Goal: Information Seeking & Learning: Compare options

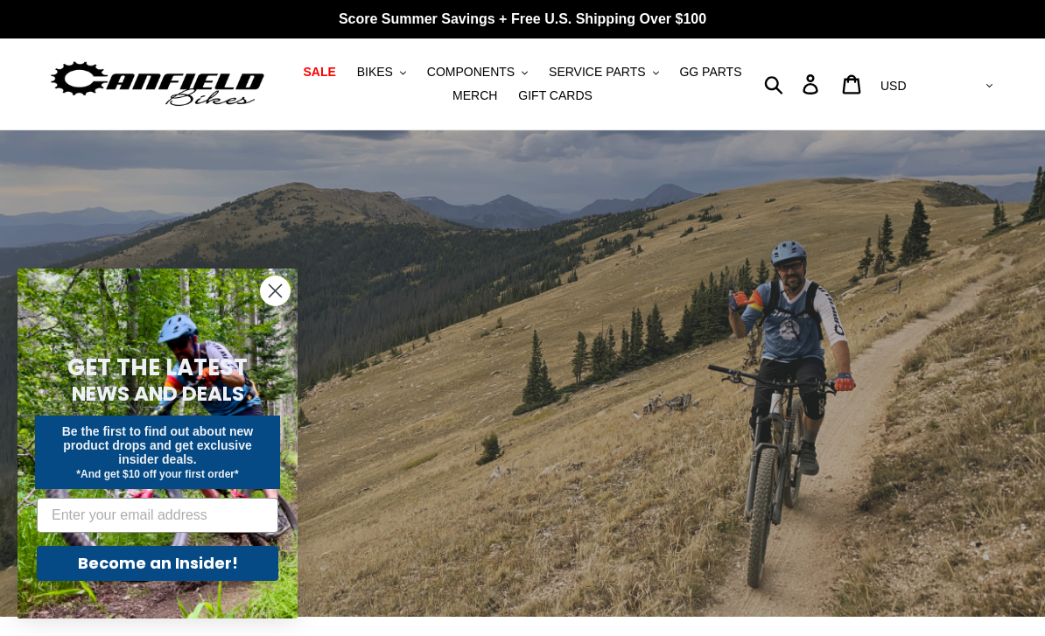
click at [286, 301] on circle "Close dialog" at bounding box center [275, 291] width 29 height 29
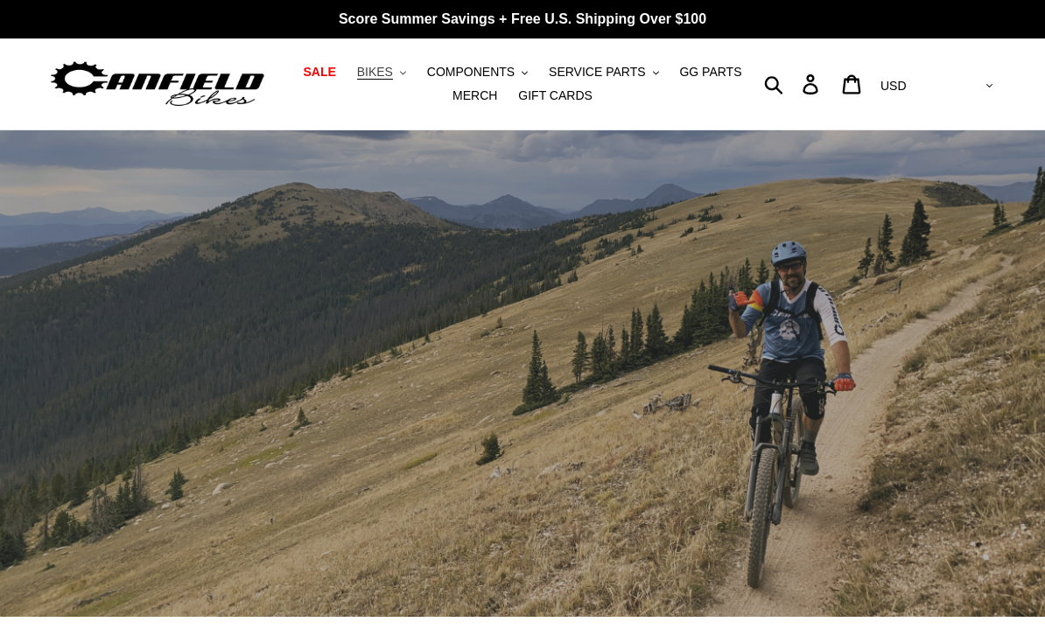
click at [379, 65] on span "BIKES" at bounding box center [375, 72] width 36 height 15
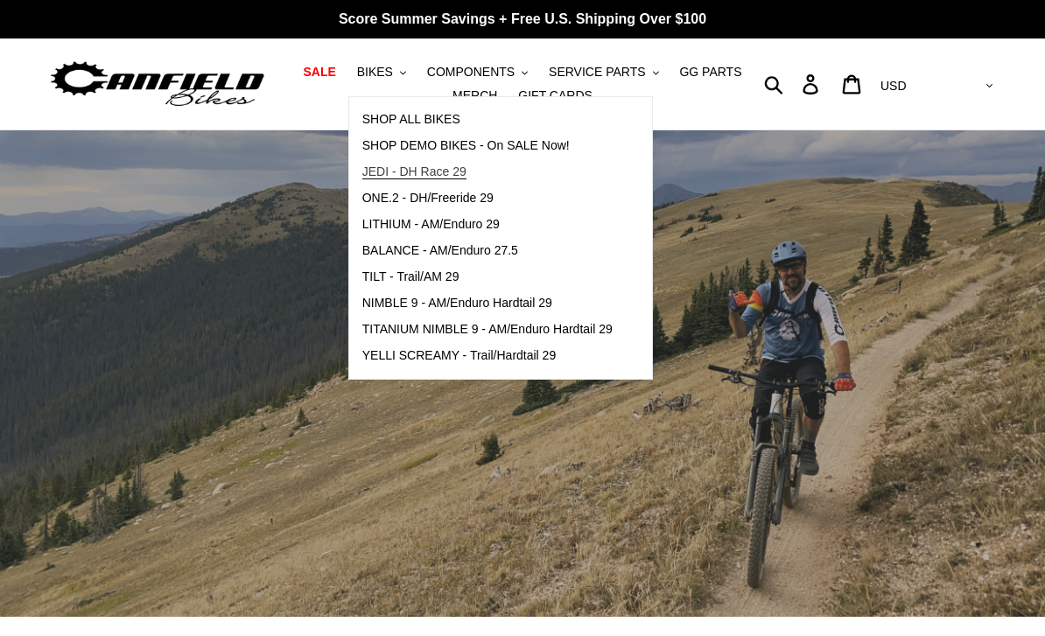
click at [399, 172] on span "JEDI - DH Race 29" at bounding box center [414, 172] width 104 height 15
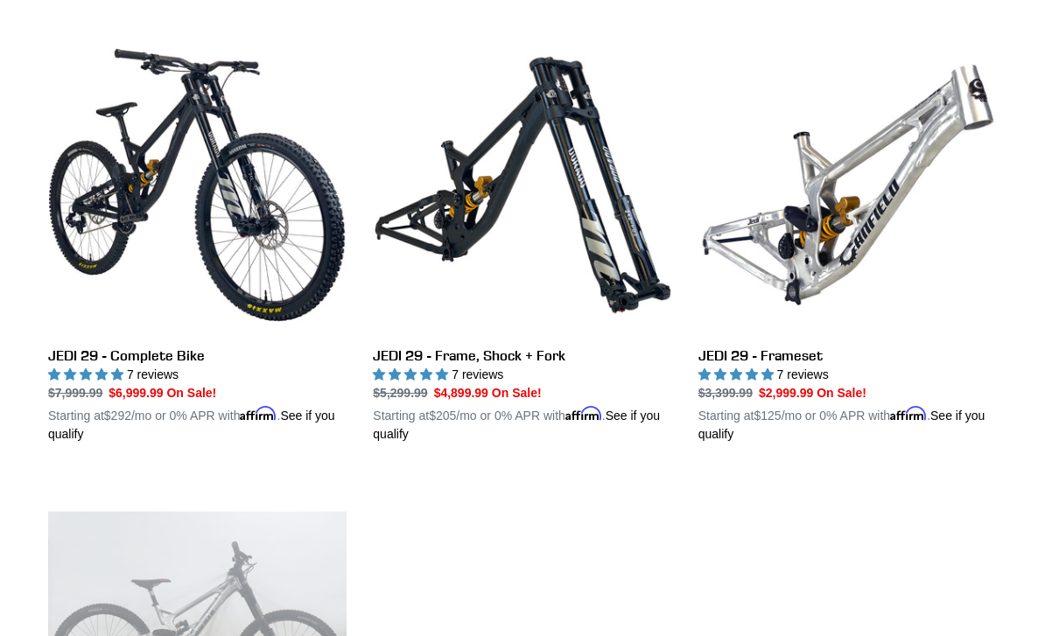
scroll to position [484, 0]
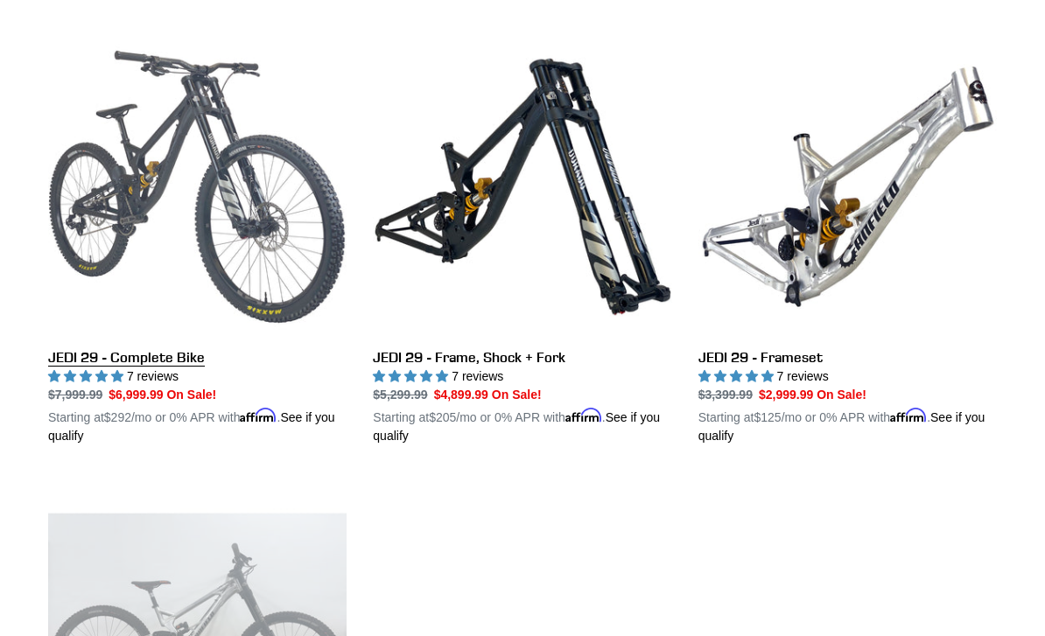
click at [102, 210] on link "JEDI 29 - Complete Bike" at bounding box center [197, 242] width 298 height 408
click at [103, 61] on link "JEDI 29 - Complete Bike" at bounding box center [197, 242] width 298 height 408
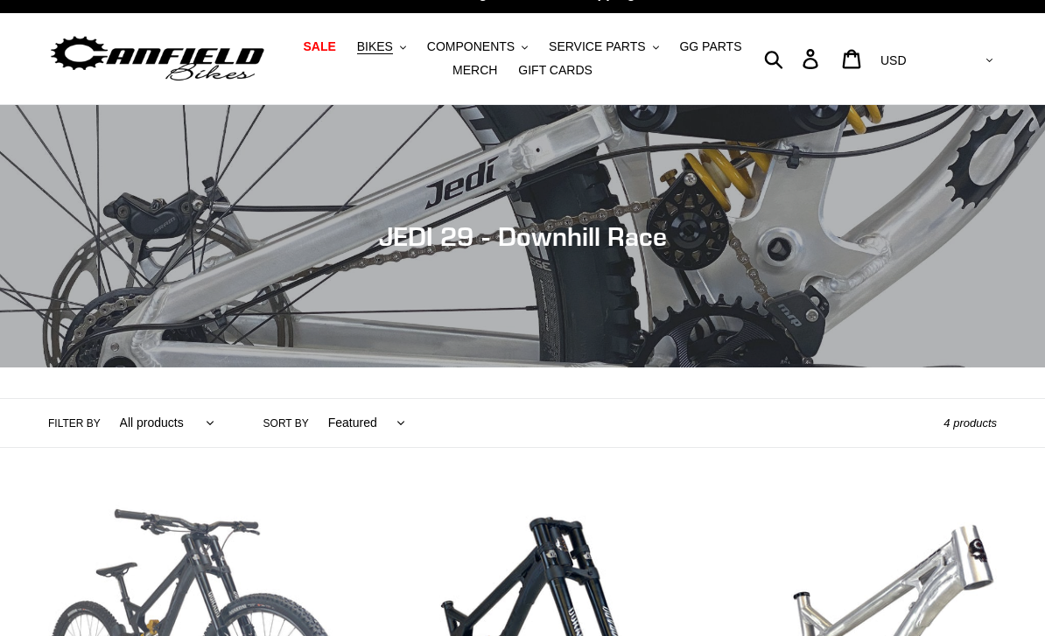
scroll to position [6, 0]
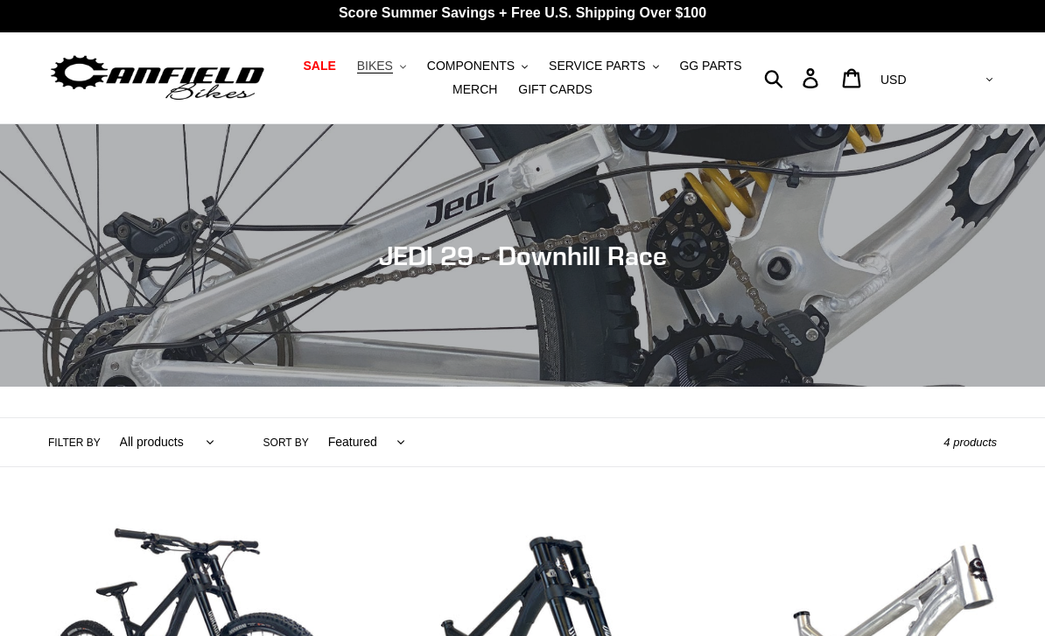
click at [386, 56] on button "BIKES .cls-1{fill:#231f20}" at bounding box center [381, 66] width 67 height 24
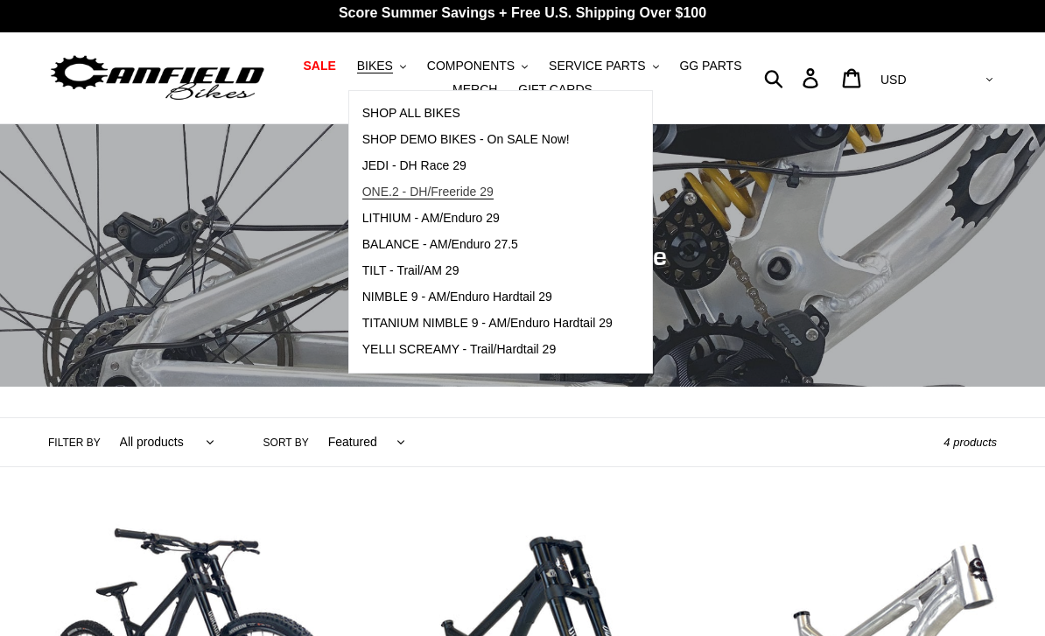
click at [382, 186] on span "ONE.2 - DH/Freeride 29" at bounding box center [427, 192] width 131 height 15
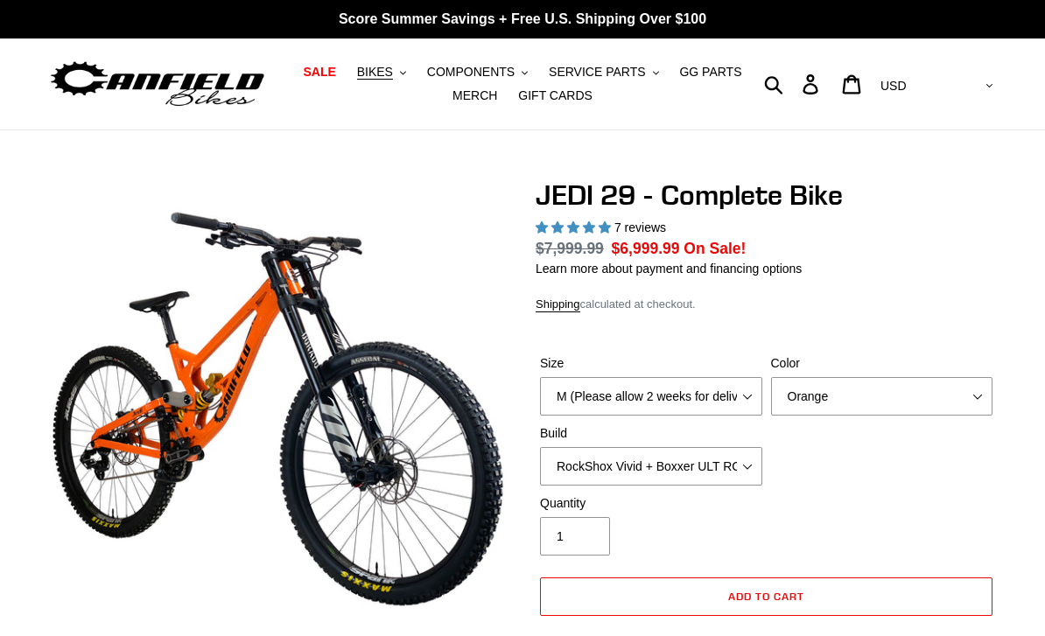
select select "highest-rating"
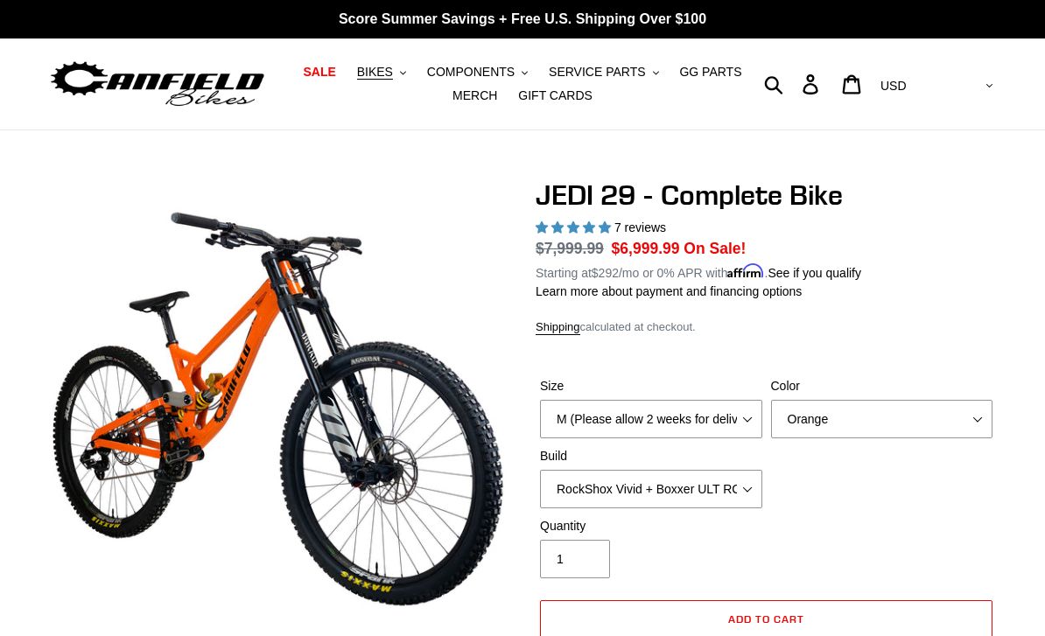
click at [833, 416] on select "Orange Stealth Black Raw" at bounding box center [882, 419] width 222 height 39
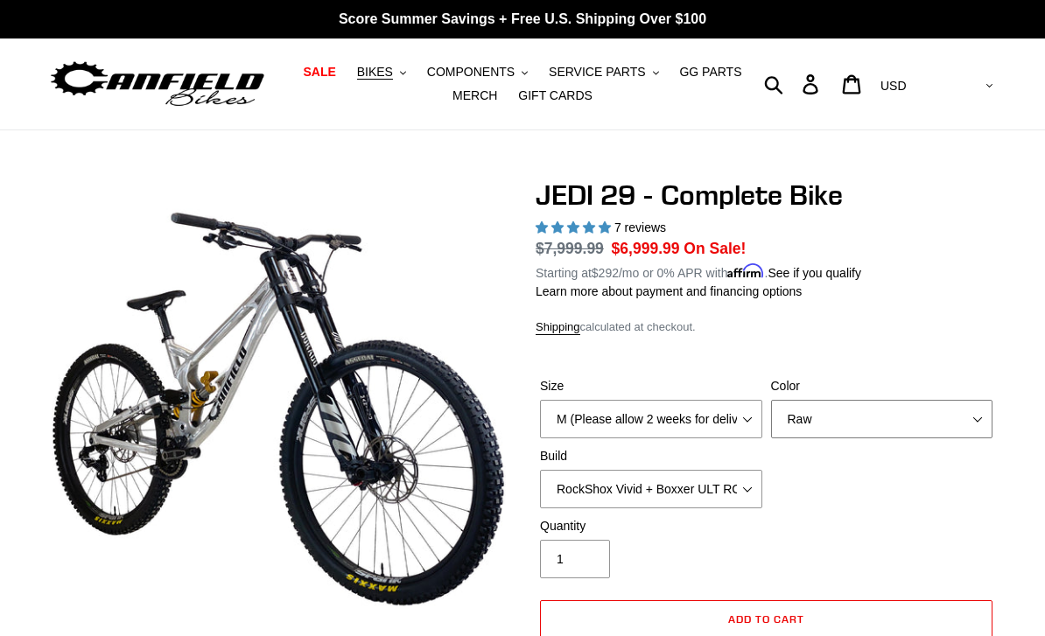
click at [846, 400] on select "Orange Stealth Black Raw" at bounding box center [882, 419] width 222 height 39
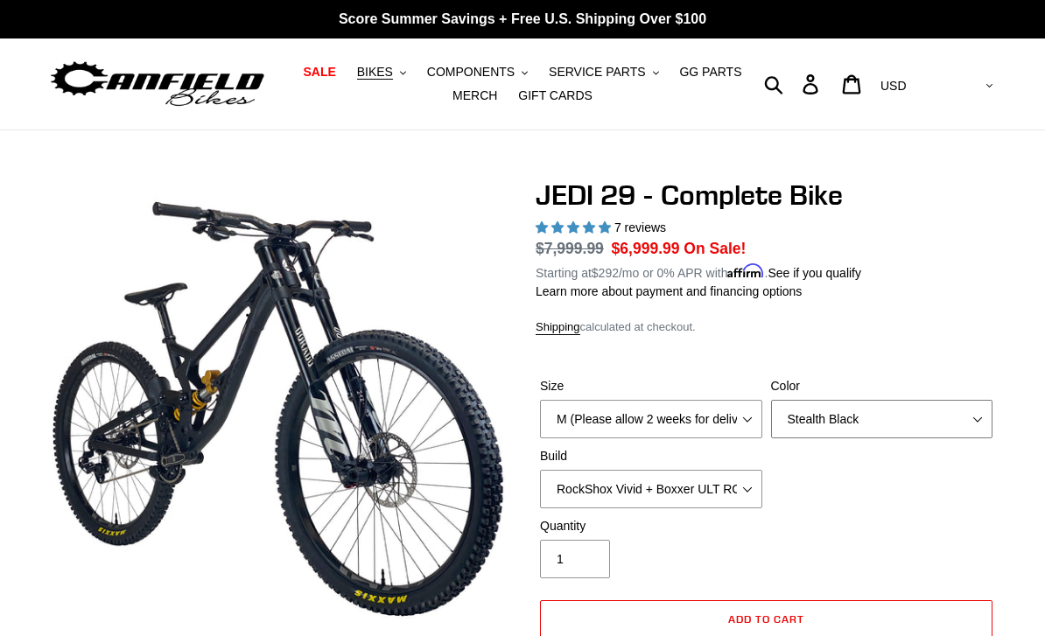
click at [835, 408] on select "Orange Stealth Black Raw" at bounding box center [882, 419] width 222 height 39
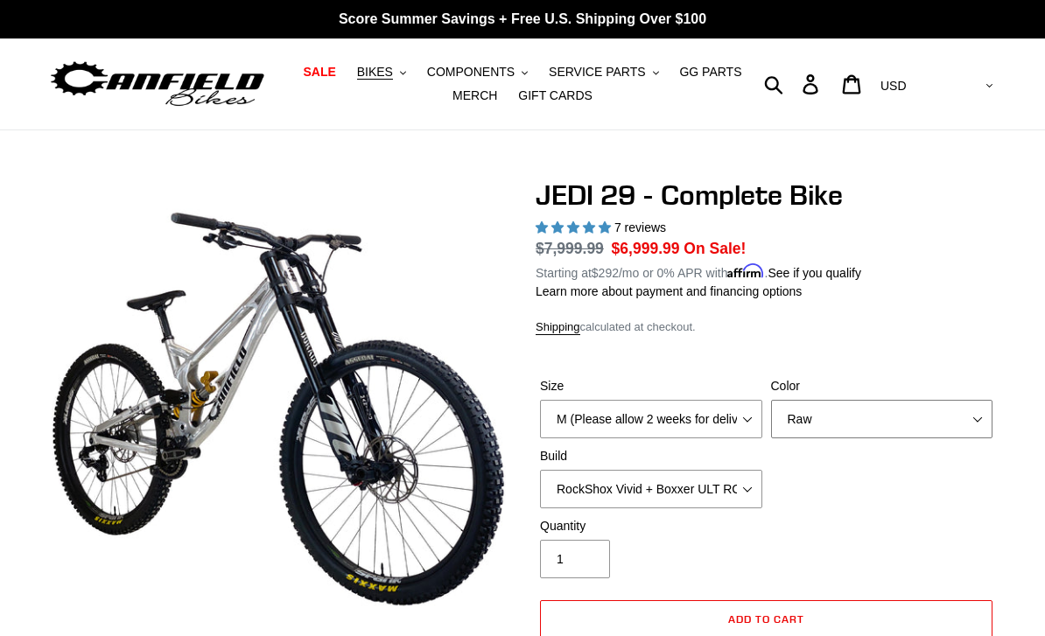
click at [813, 417] on select "Orange Stealth Black Raw" at bounding box center [882, 419] width 222 height 39
select select "Stealth Black"
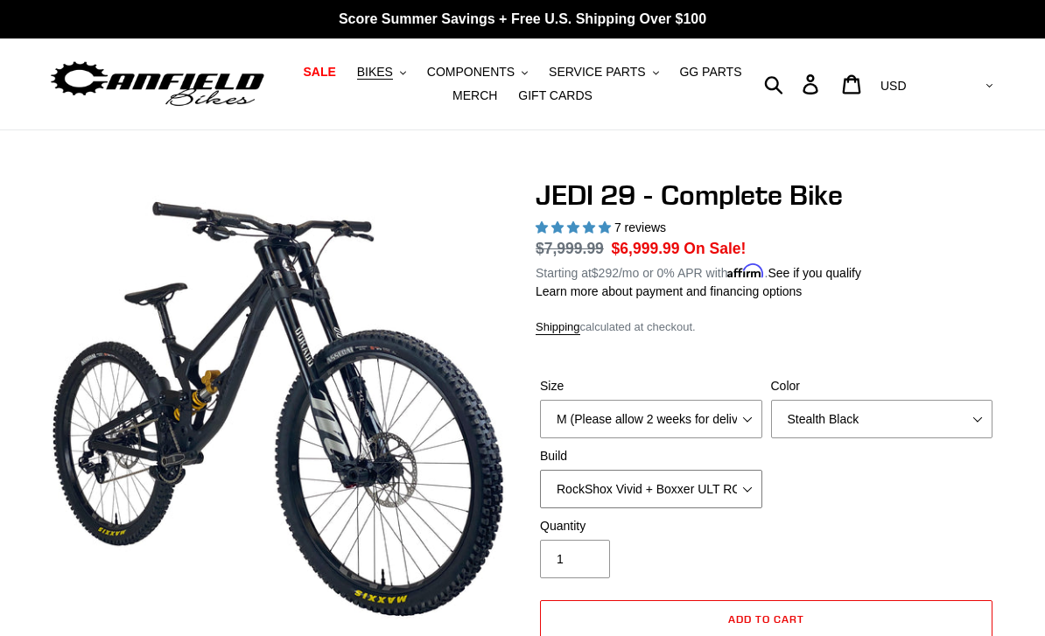
click at [588, 484] on select "RockShox Vivid + Boxxer ULT RC2 C3 200 + SRAM XO RockShox Vivid + Boxxer ULT RC…" at bounding box center [651, 489] width 222 height 39
click at [688, 503] on select "RockShox Vivid + Boxxer ULT RC2 C3 200 + SRAM XO RockShox Vivid + Boxxer ULT RC…" at bounding box center [651, 489] width 222 height 39
select select "EXT eStoria LOK V3 + EXT Vaia 200 + SRAM XO"
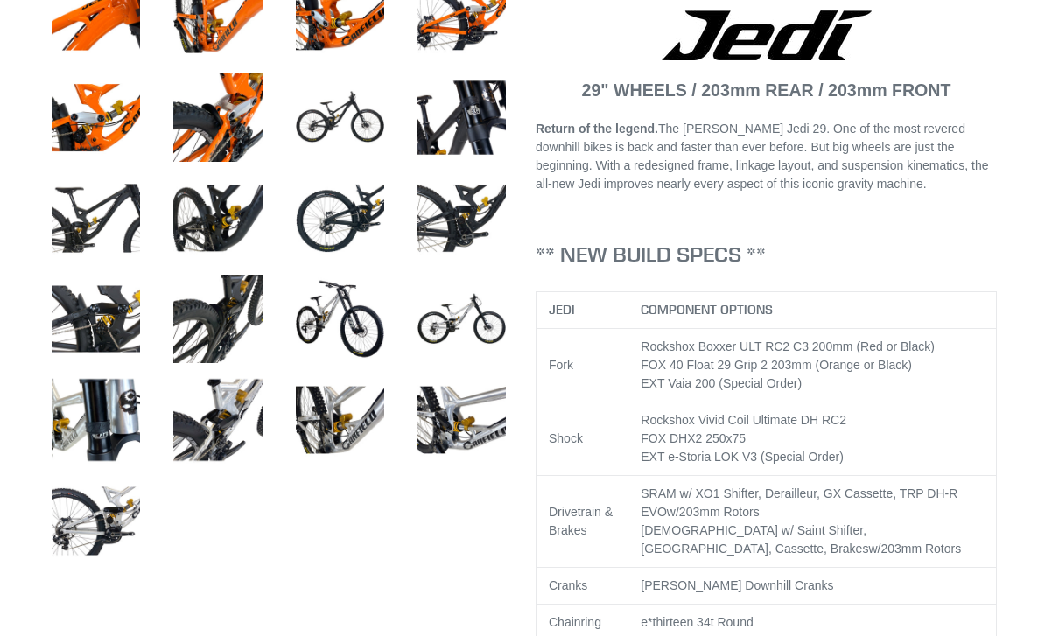
scroll to position [800, 0]
click at [222, 311] on img at bounding box center [217, 318] width 95 height 95
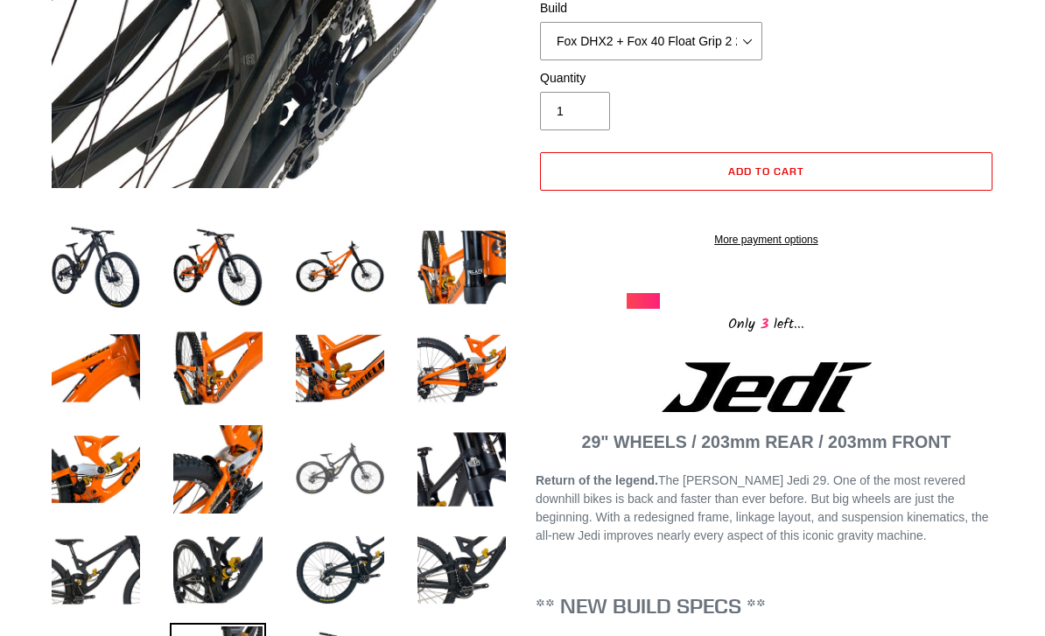
click at [328, 466] on img at bounding box center [339, 469] width 95 height 95
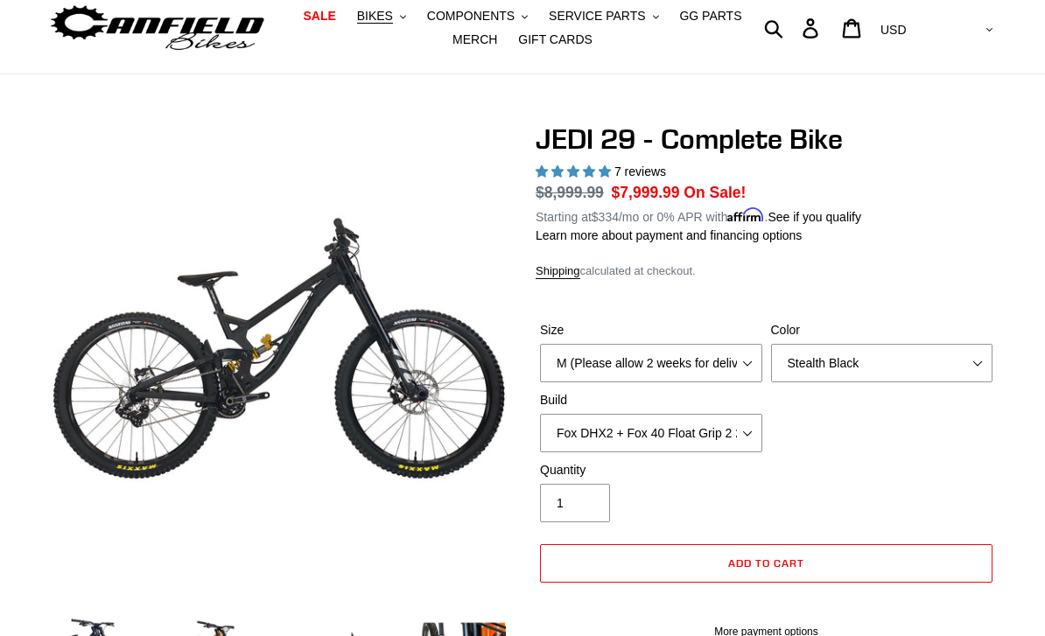
scroll to position [56, 0]
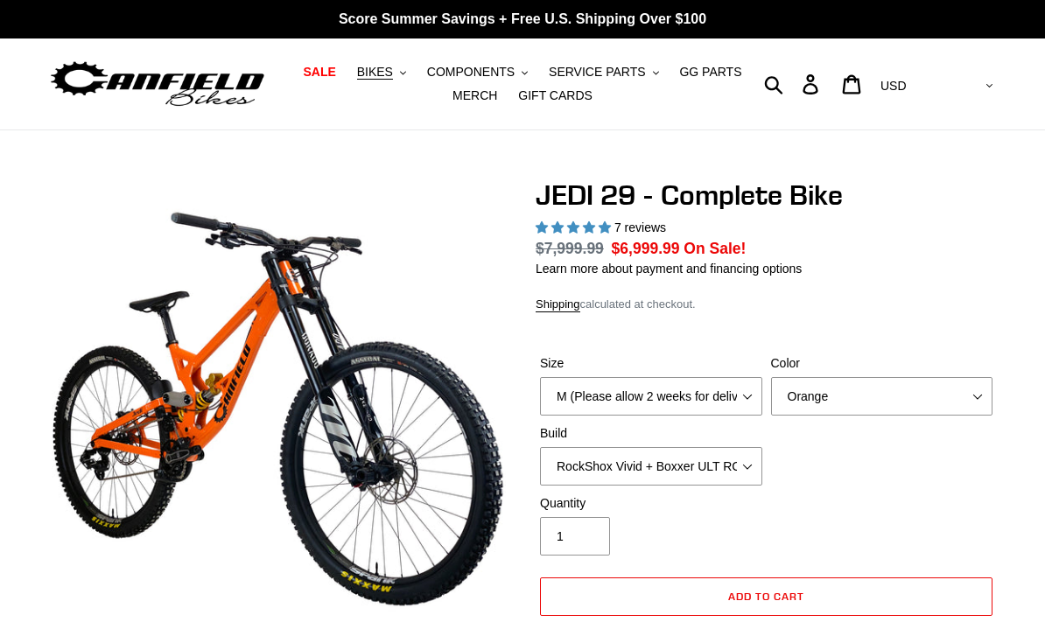
select select "highest-rating"
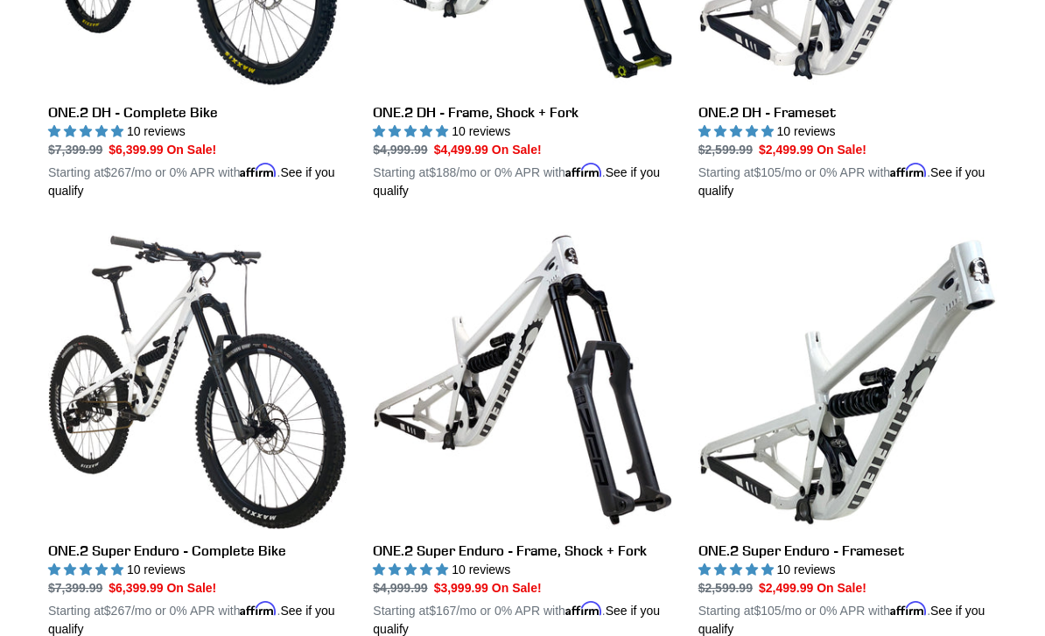
scroll to position [732, 0]
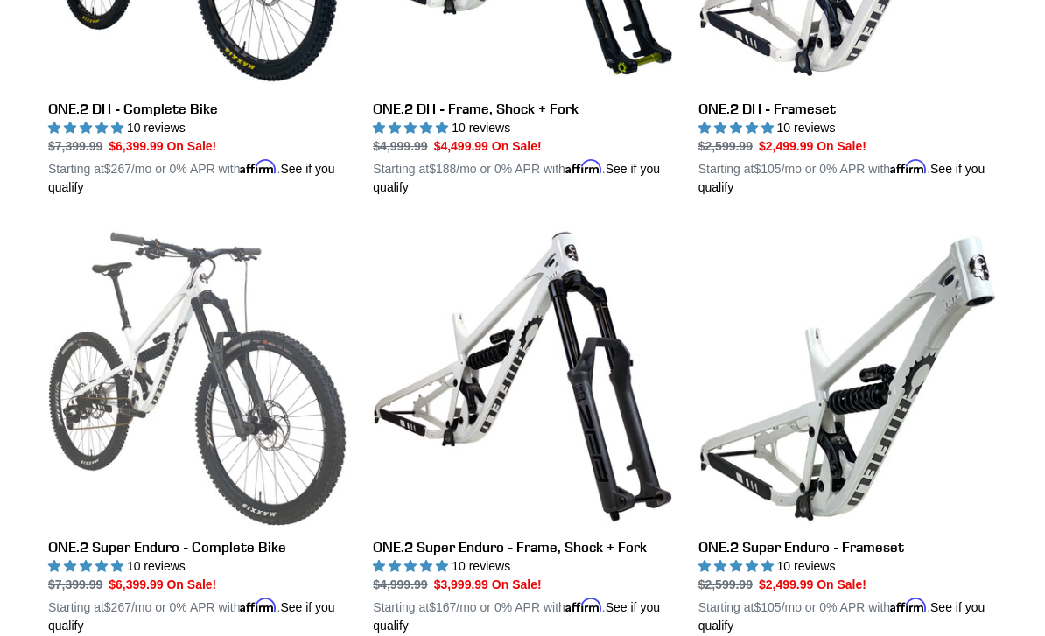
click at [122, 333] on link "ONE.2 Super Enduro - Complete Bike" at bounding box center [197, 432] width 298 height 408
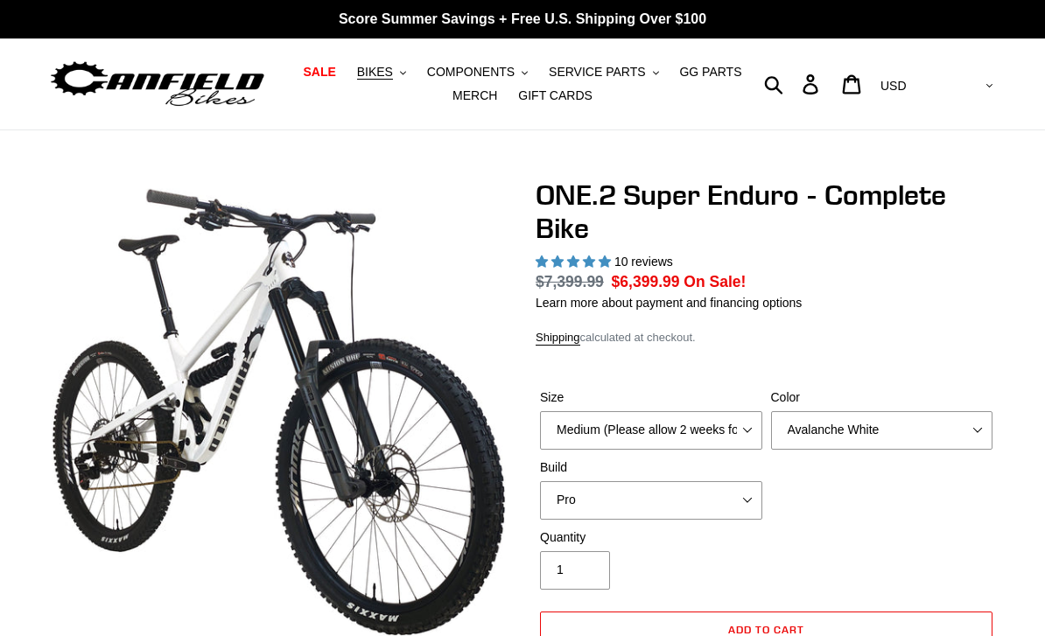
select select "highest-rating"
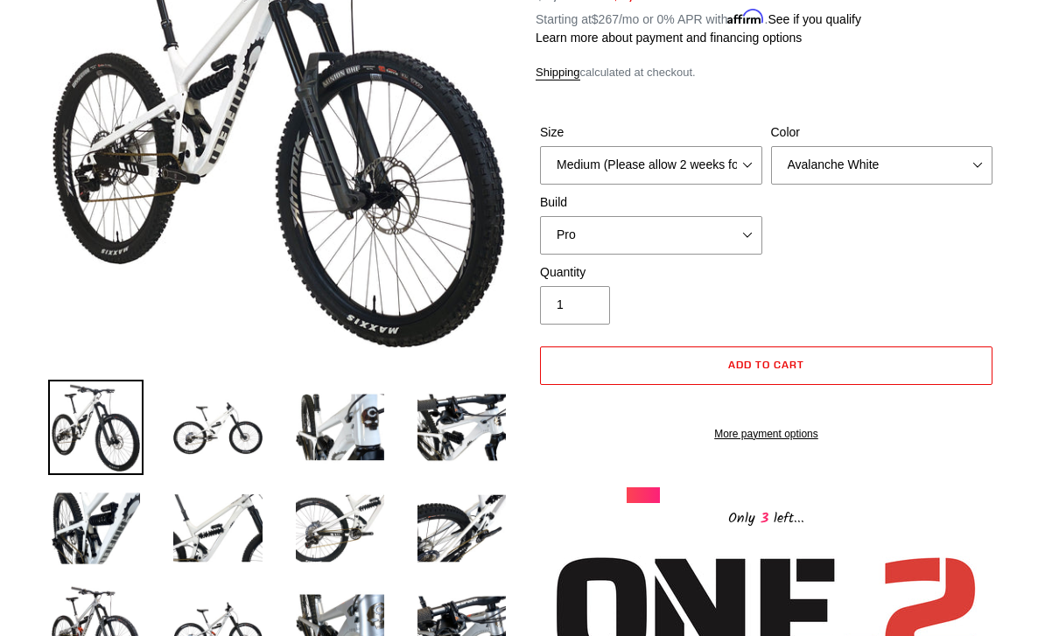
scroll to position [295, 0]
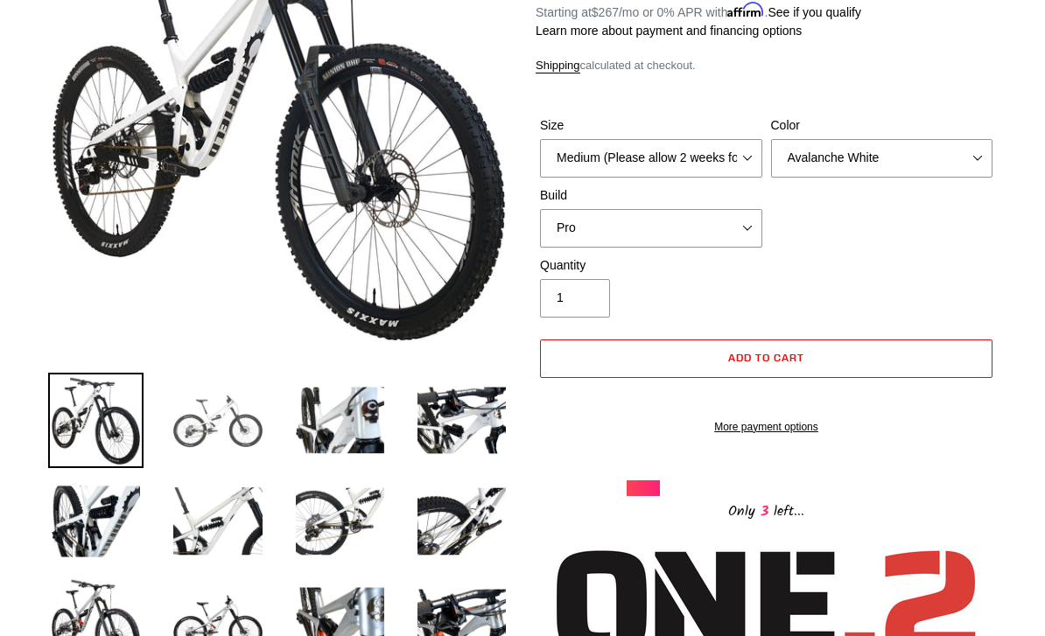
click at [213, 417] on img at bounding box center [217, 420] width 95 height 95
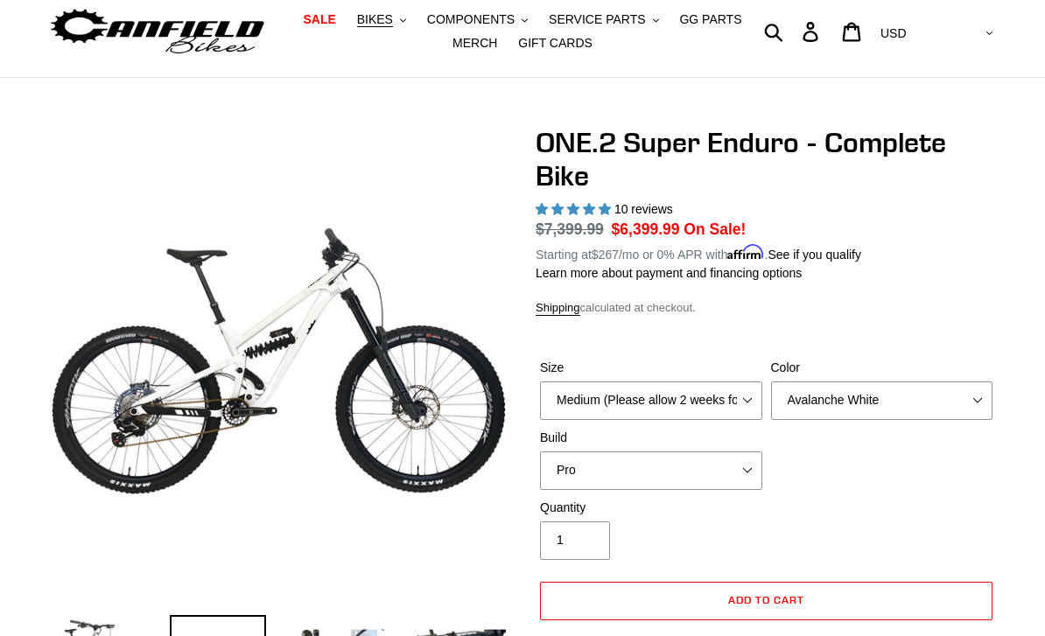
scroll to position [53, 0]
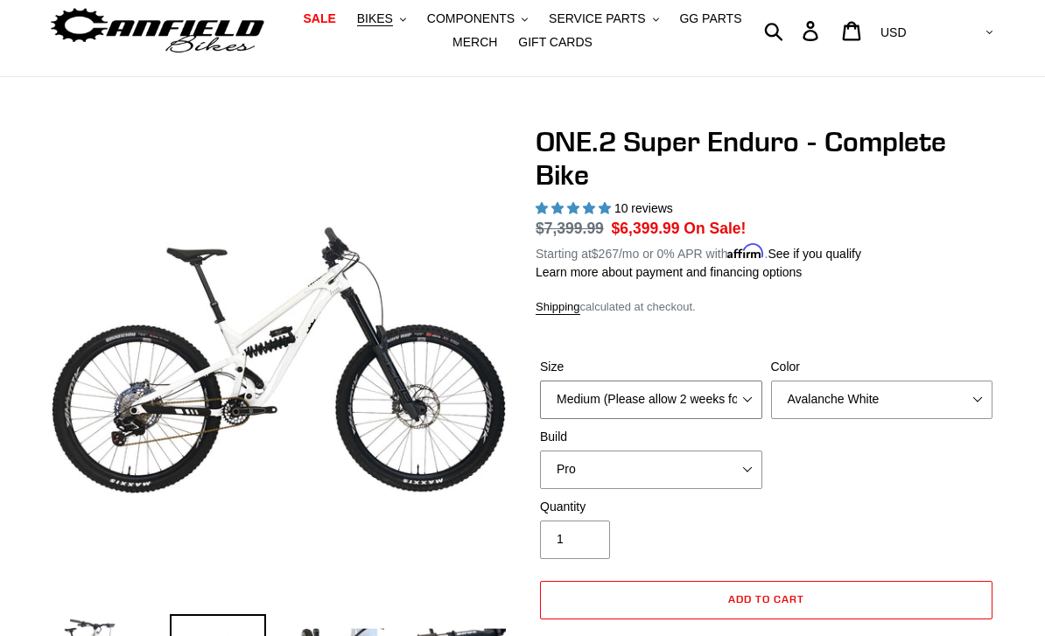
click at [602, 399] on select "Medium (Please allow 2 weeks for delivery) Large (Sold Out)" at bounding box center [651, 400] width 222 height 39
click at [815, 407] on select "Avalanche White Bentonite Grey" at bounding box center [882, 400] width 222 height 39
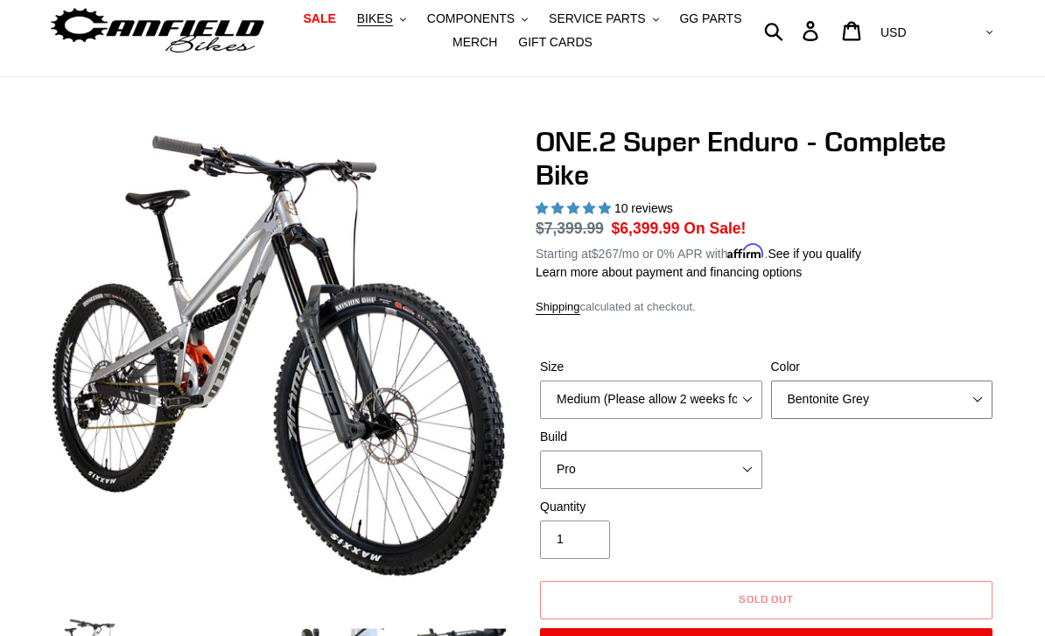
click at [871, 388] on select "Avalanche White Bentonite Grey" at bounding box center [882, 400] width 222 height 39
select select "Avalanche White"
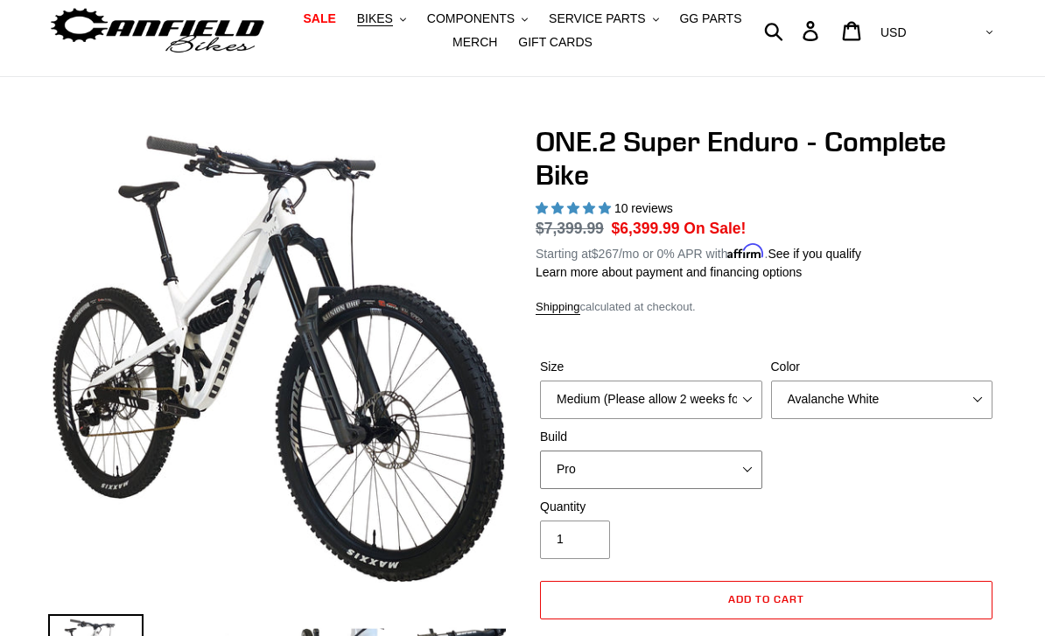
click at [658, 465] on select "Pro" at bounding box center [651, 470] width 222 height 39
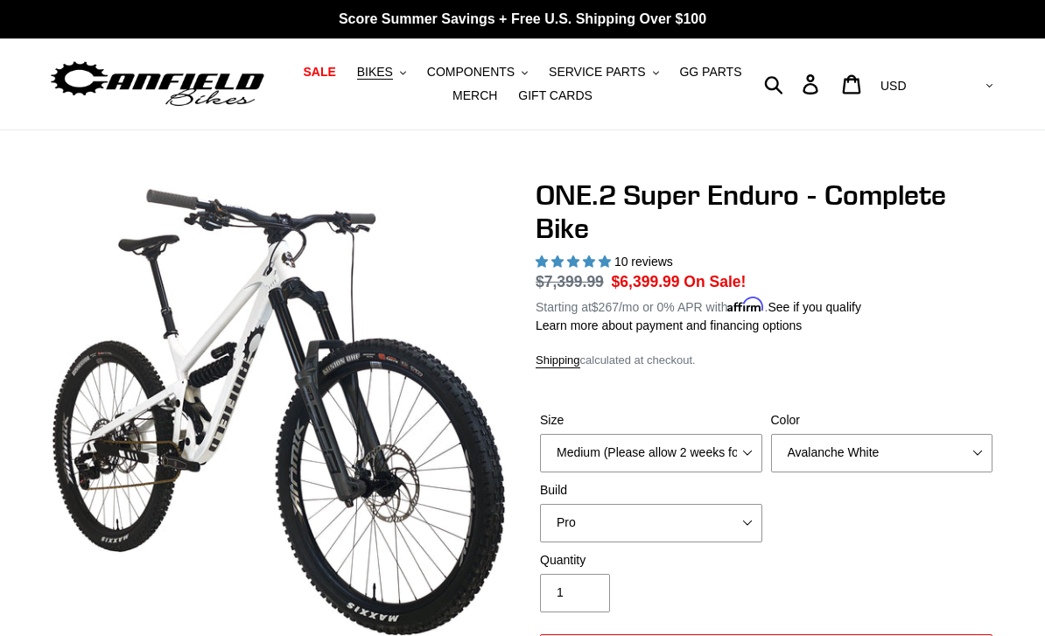
click at [382, 54] on nav "SALE BIKES .cls-1{fill:#231f20} SHOP ALL BIKES SHOP DEMO BIKES - On SALE Now! J…" at bounding box center [522, 84] width 474 height 91
click at [375, 55] on nav "SALE BIKES .cls-1{fill:#231f20} SHOP ALL BIKES SHOP DEMO BIKES - On SALE Now! J…" at bounding box center [522, 84] width 474 height 91
click at [374, 72] on span "BIKES" at bounding box center [375, 72] width 36 height 15
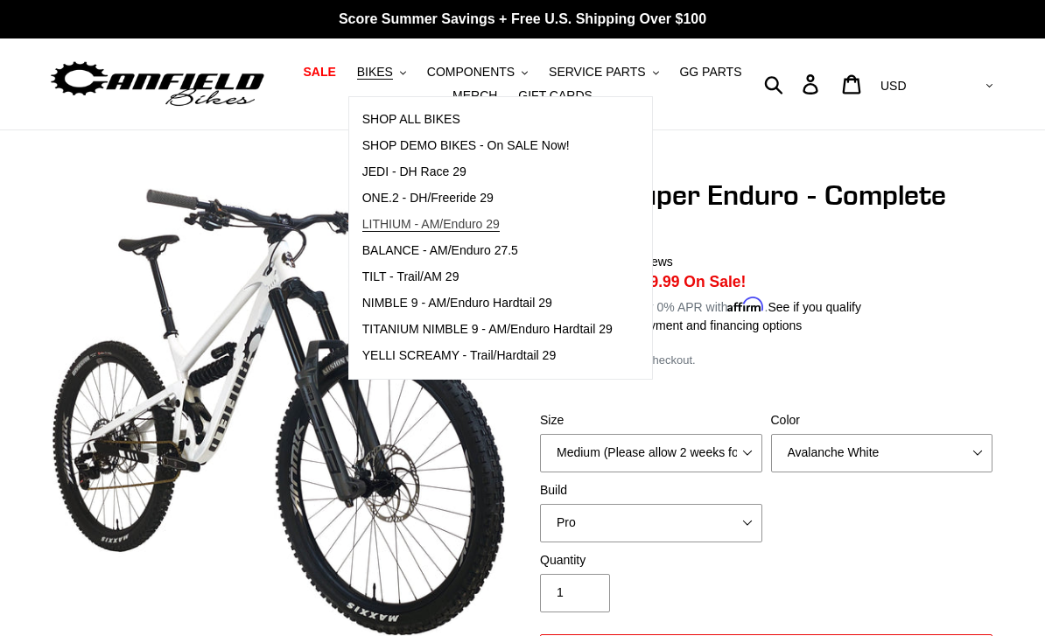
click at [397, 217] on span "LITHIUM - AM/Enduro 29" at bounding box center [430, 224] width 137 height 15
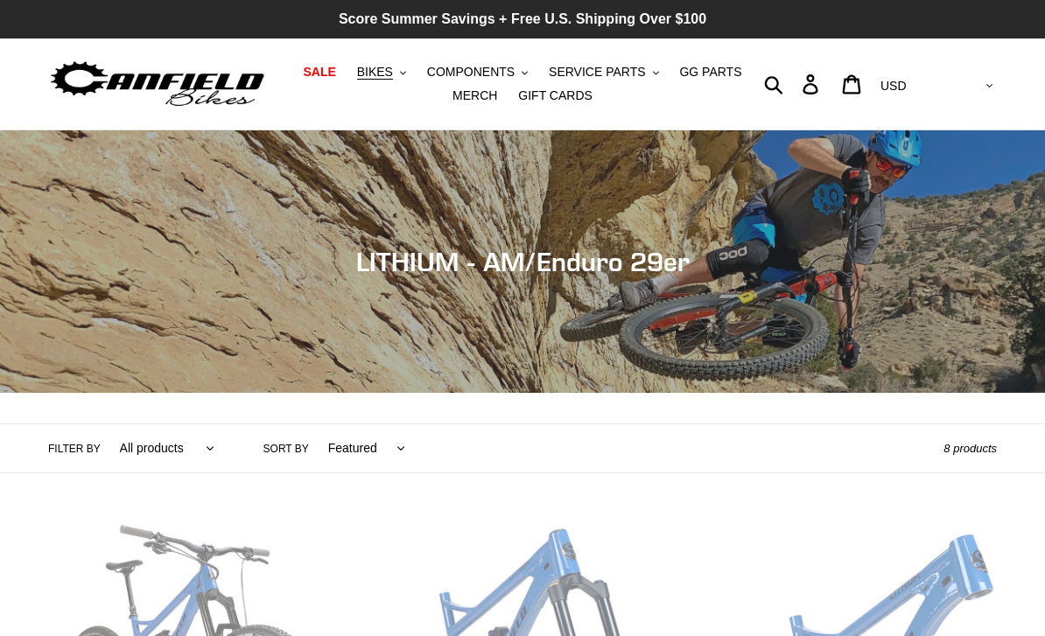
click at [368, 36] on p "Score Summer Savings + Free U.S. Shipping Over $100" at bounding box center [522, 19] width 1045 height 39
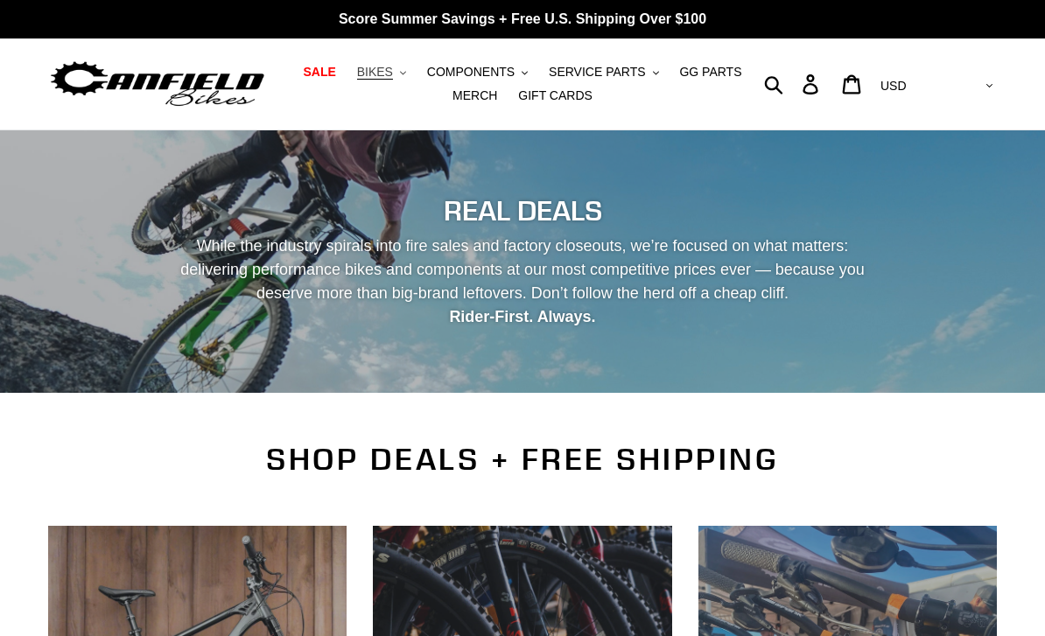
click at [396, 68] on button "BIKES .cls-1{fill:#231f20}" at bounding box center [381, 72] width 67 height 24
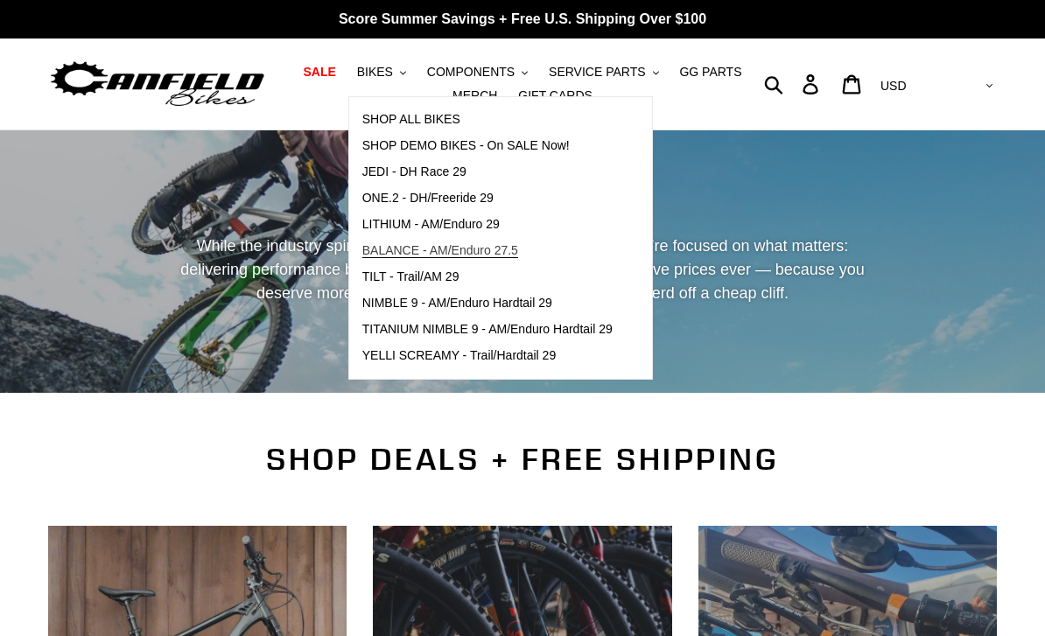
click at [394, 256] on span "BALANCE - AM/Enduro 27.5" at bounding box center [440, 250] width 156 height 15
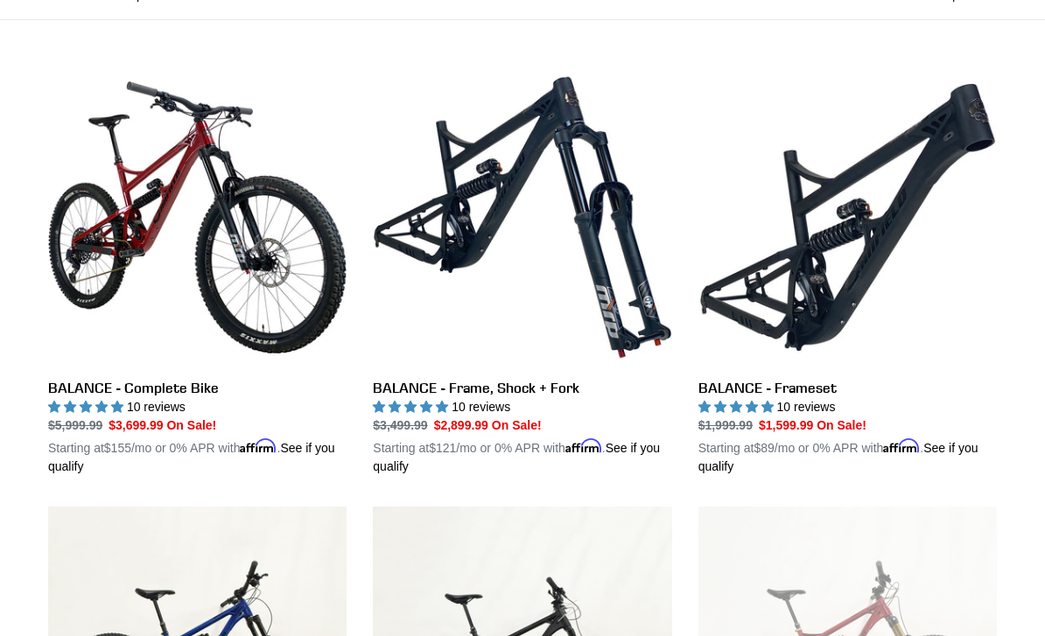
scroll to position [453, 0]
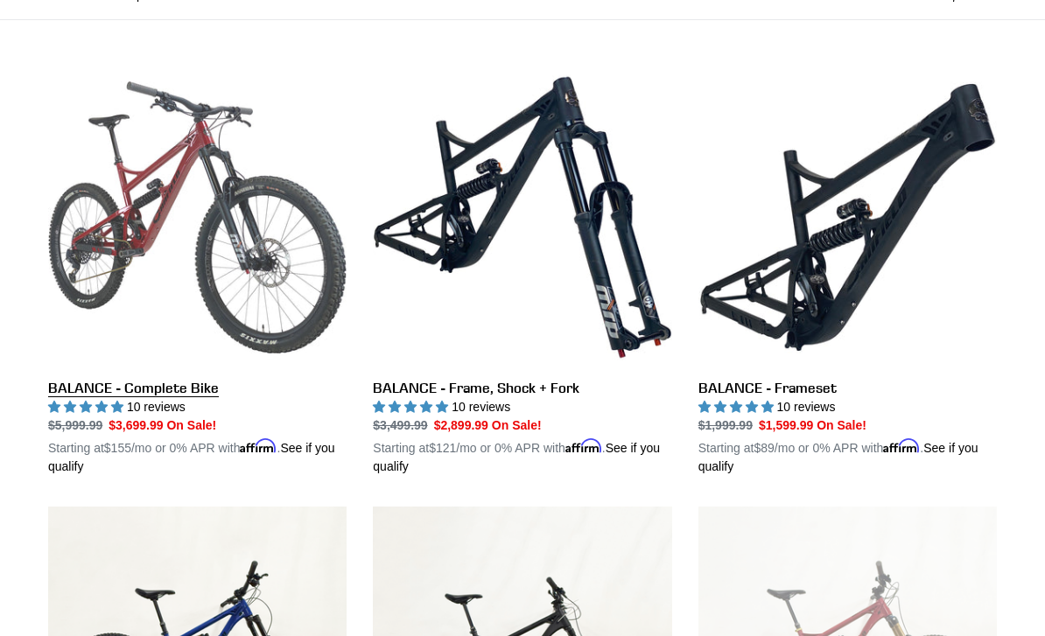
click at [87, 242] on link "BALANCE - Complete Bike" at bounding box center [197, 272] width 298 height 408
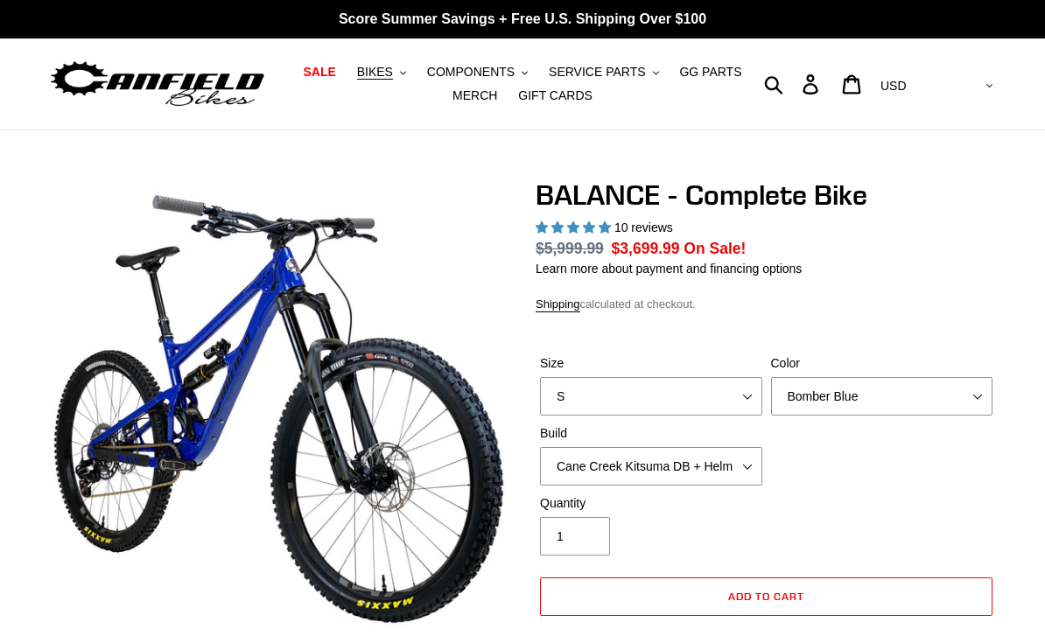
select select "highest-rating"
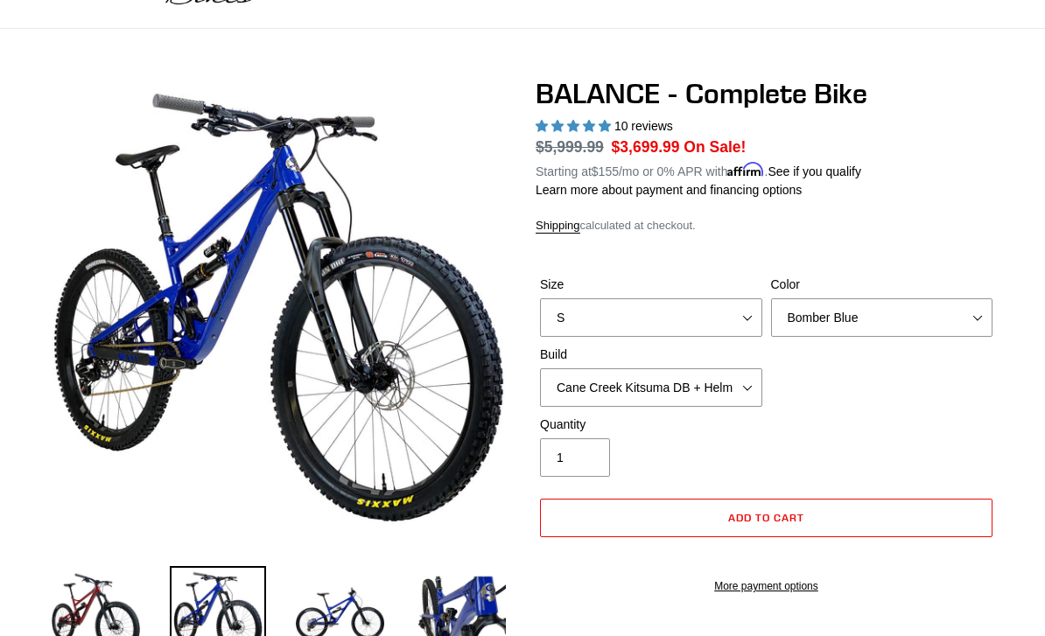
scroll to position [104, 0]
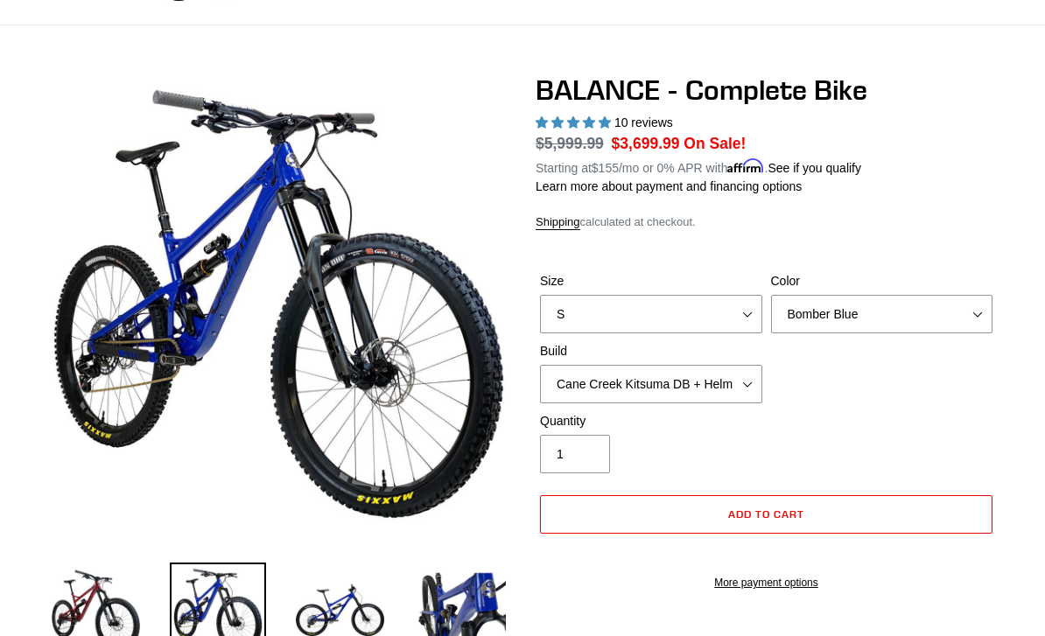
click at [821, 288] on label "Color" at bounding box center [882, 282] width 222 height 18
click at [821, 296] on select "Bomber Blue Goat's Blood Stealth Black" at bounding box center [882, 315] width 222 height 39
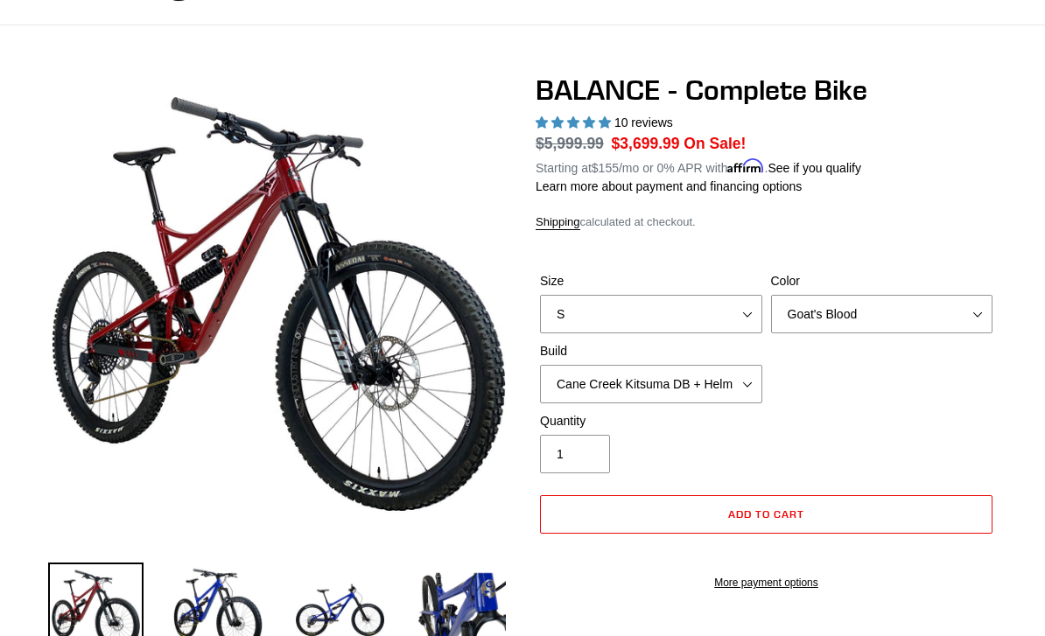
click at [795, 284] on label "Color" at bounding box center [882, 281] width 222 height 18
click at [795, 295] on select "Bomber Blue Goat's Blood Stealth Black" at bounding box center [882, 314] width 222 height 39
select select "Stealth Black"
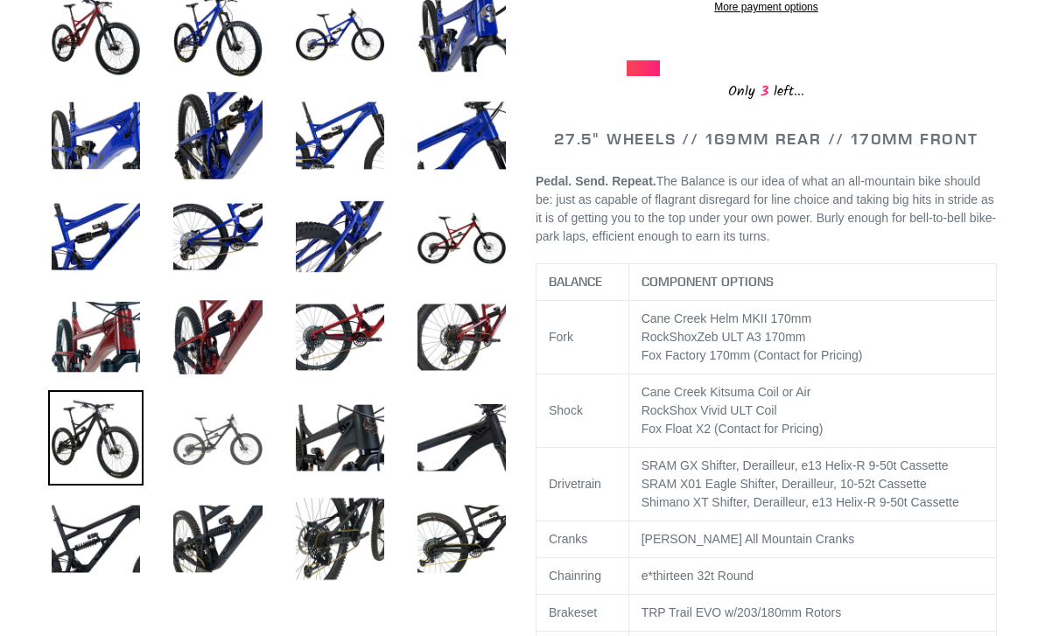
click at [213, 445] on img at bounding box center [217, 437] width 95 height 95
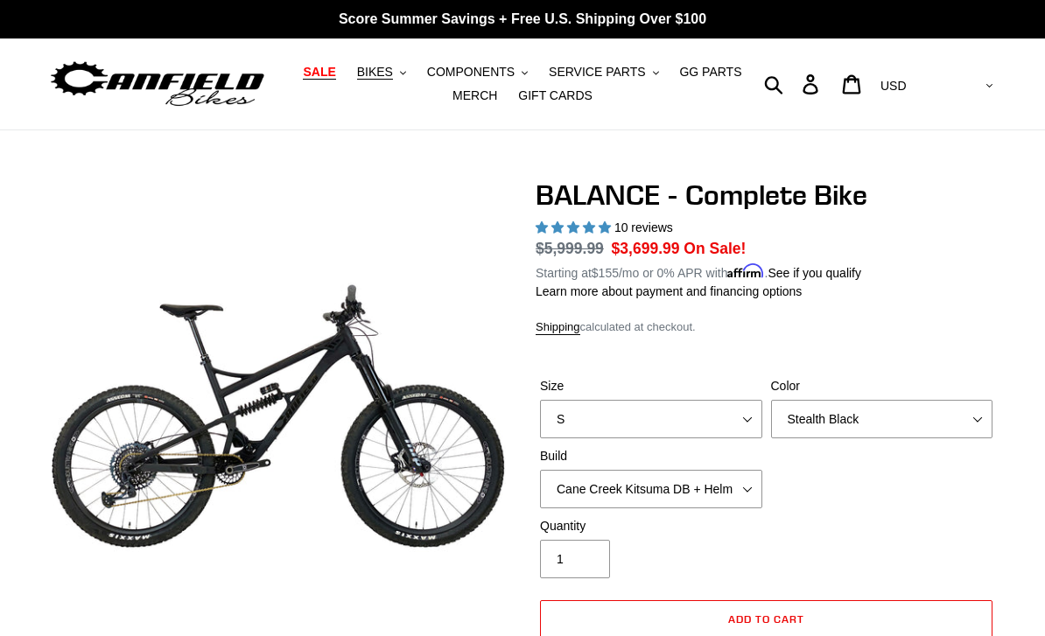
click at [334, 60] on link "SALE" at bounding box center [319, 72] width 50 height 24
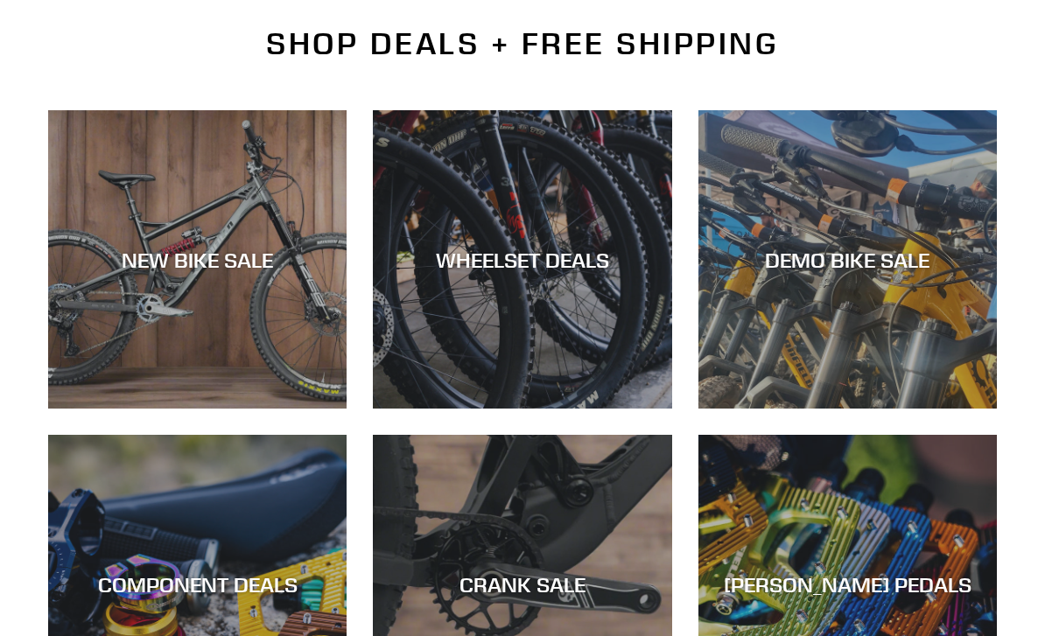
scroll to position [420, 0]
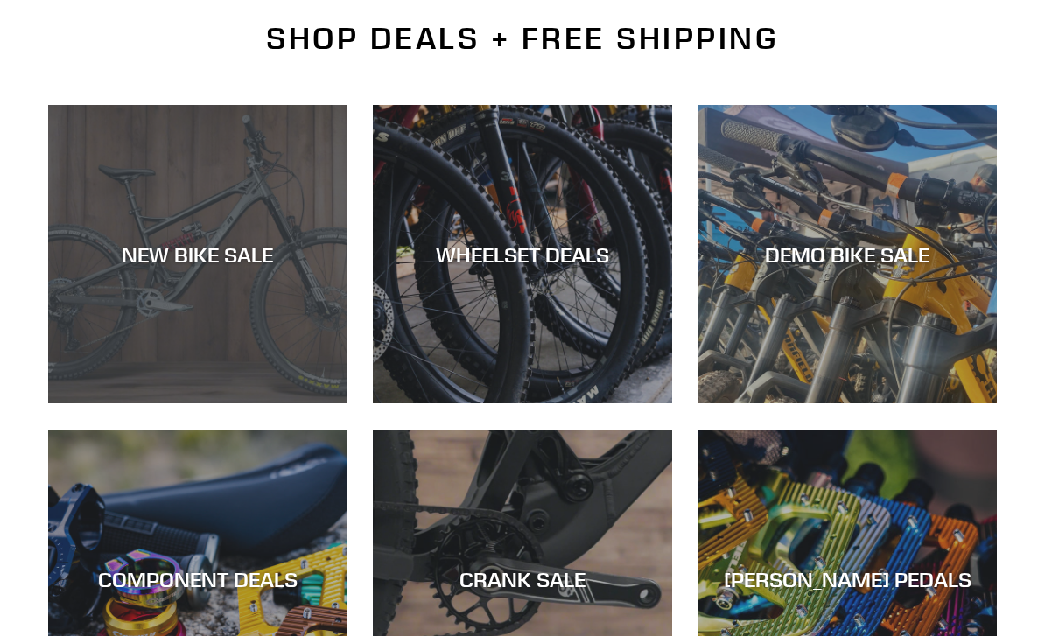
click at [124, 404] on div "NEW BIKE SALE" at bounding box center [197, 404] width 298 height 0
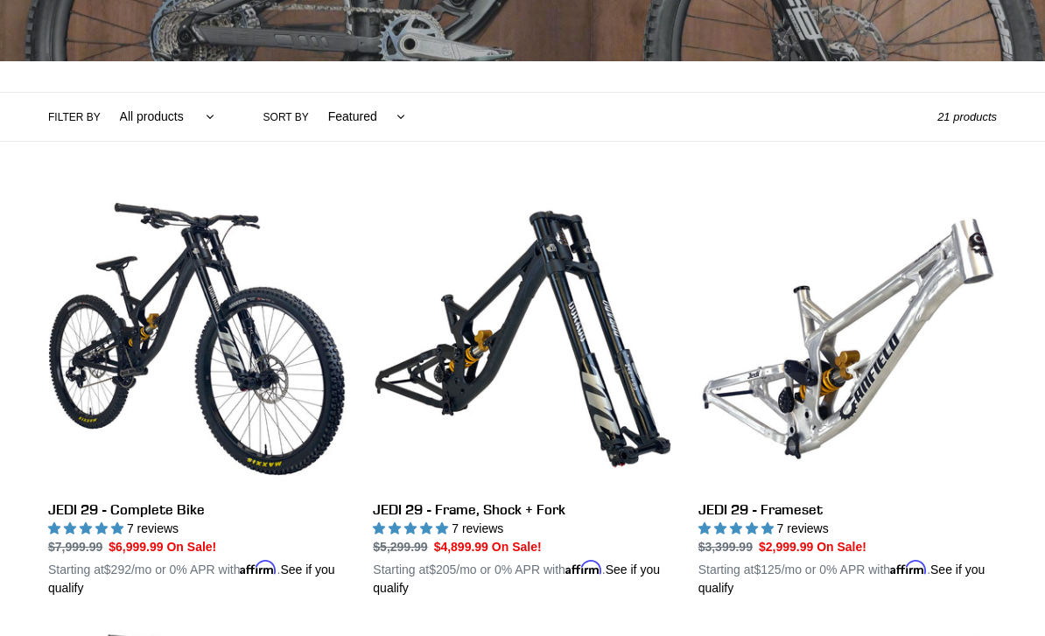
scroll to position [332, 0]
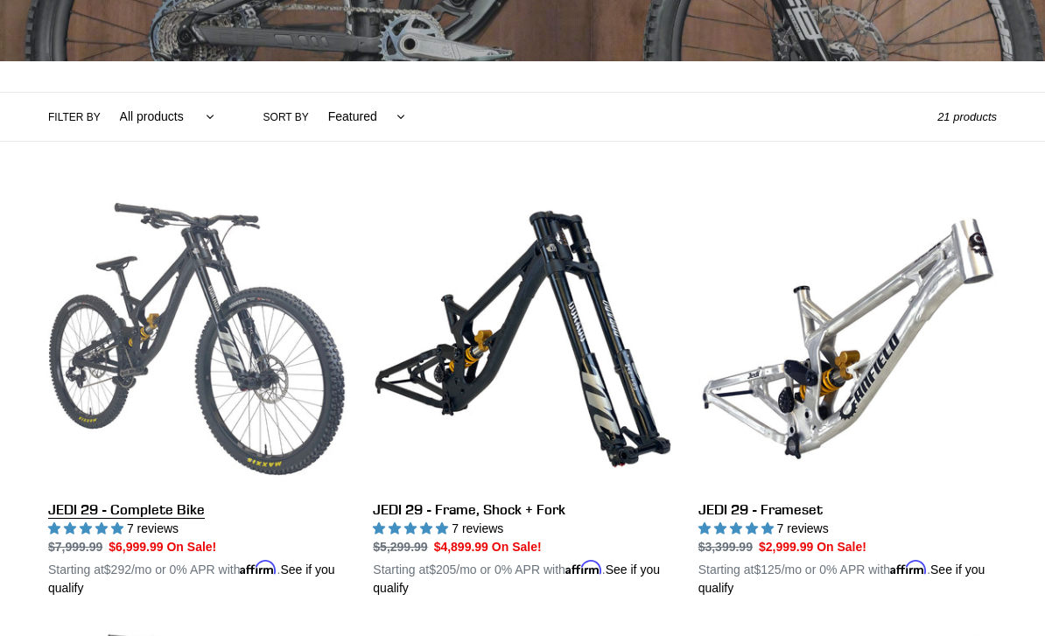
click at [109, 334] on link "JEDI 29 - Complete Bike" at bounding box center [197, 394] width 298 height 408
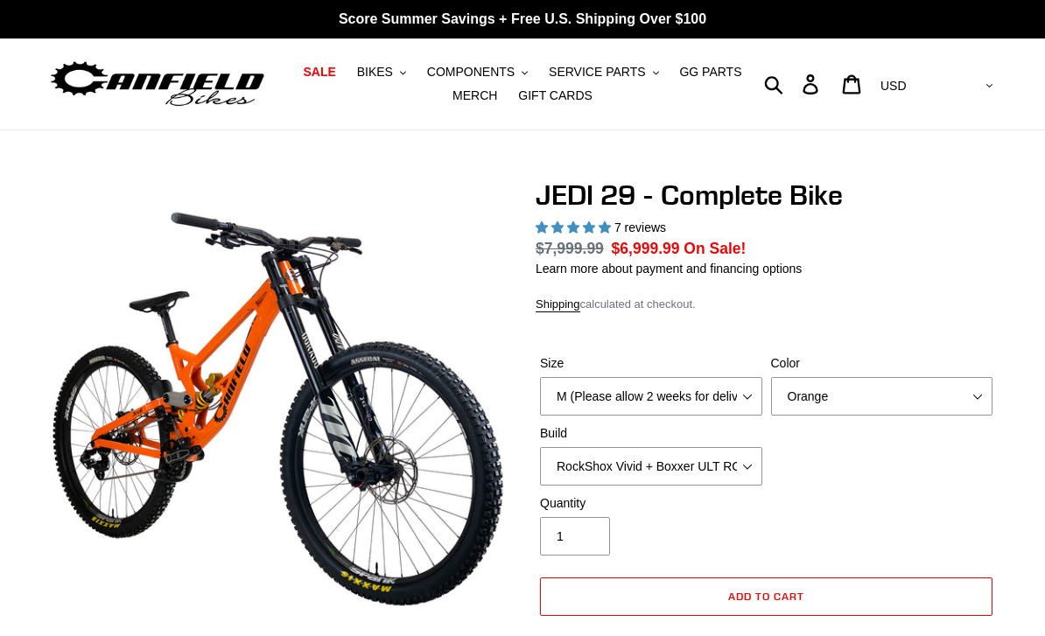
select select "highest-rating"
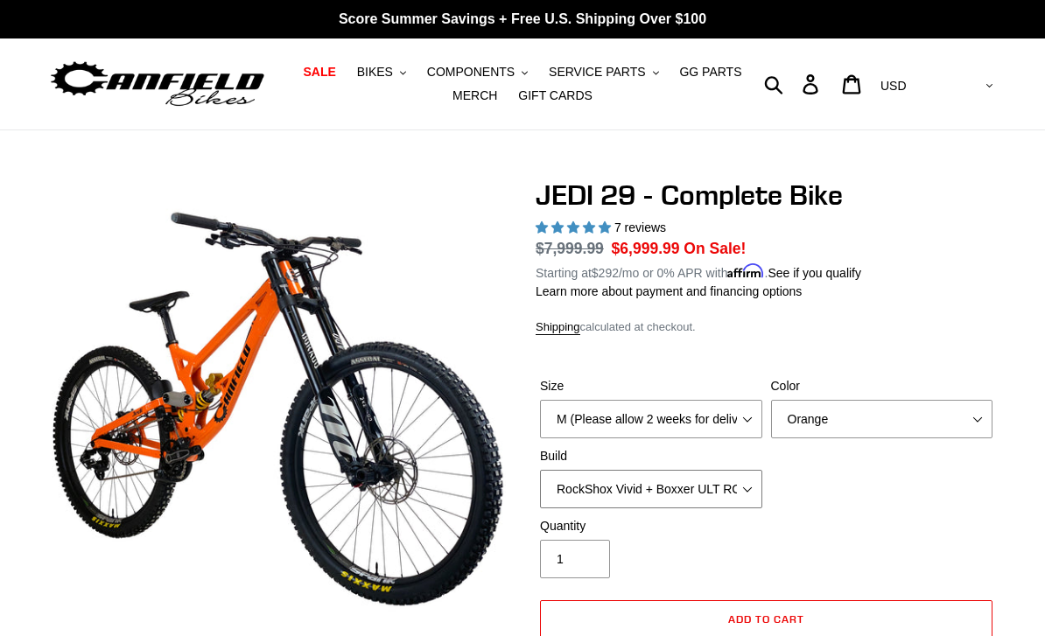
click at [595, 487] on select "RockShox Vivid + Boxxer ULT RC2 C3 200 + SRAM XO RockShox Vivid + Boxxer ULT RC…" at bounding box center [651, 489] width 222 height 39
select select "EXT [PERSON_NAME] V3 + EXT Vaia 200 + SRAM XO"
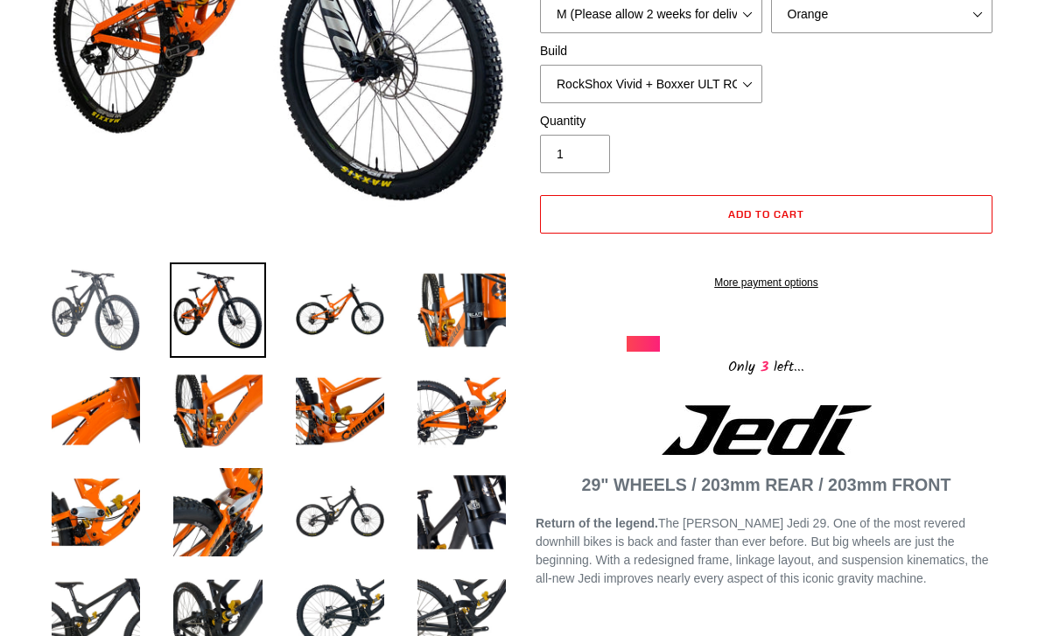
click at [78, 319] on img at bounding box center [95, 310] width 95 height 95
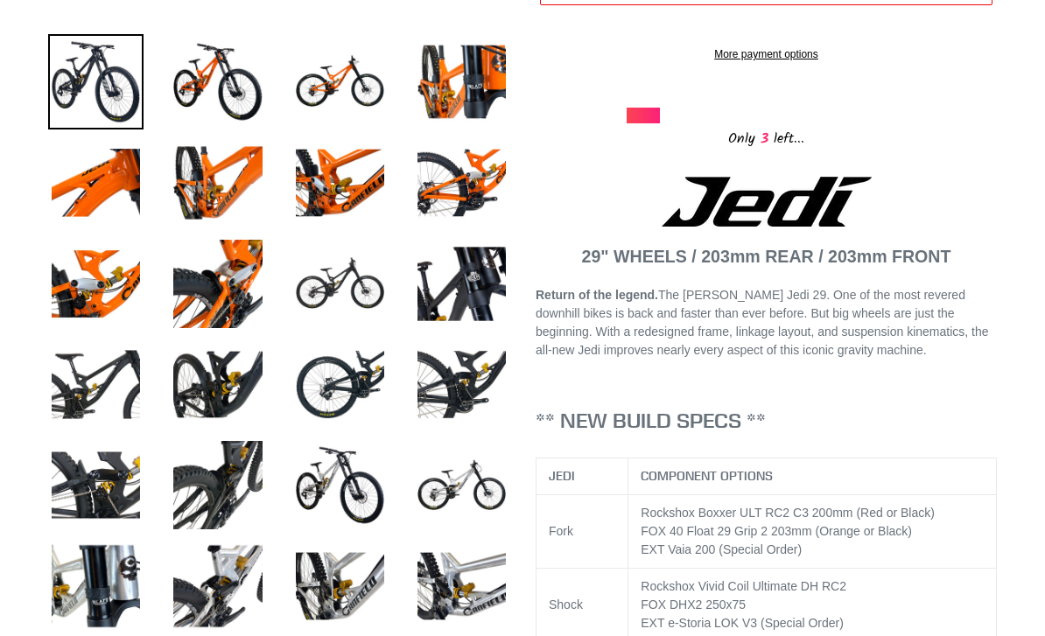
scroll to position [718, 0]
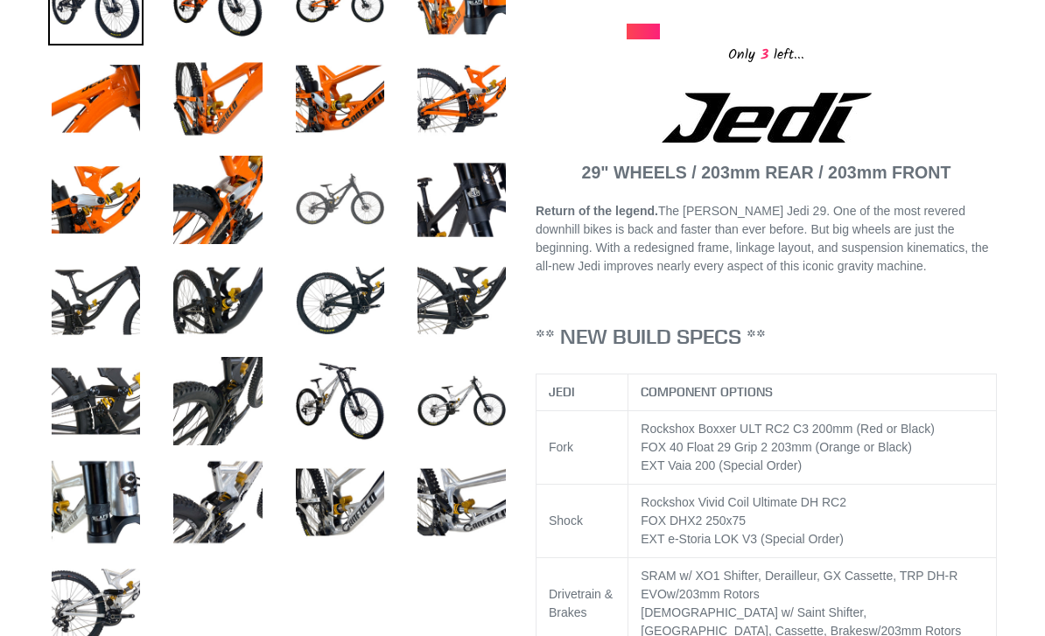
click at [314, 194] on img at bounding box center [339, 199] width 95 height 95
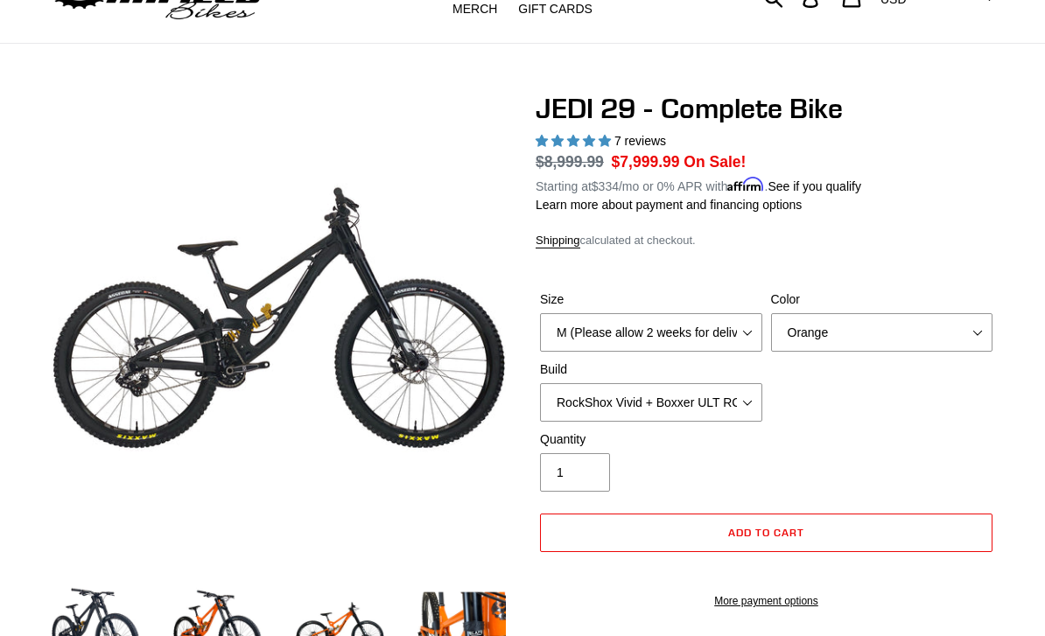
scroll to position [0, 0]
